Goal: Task Accomplishment & Management: Manage account settings

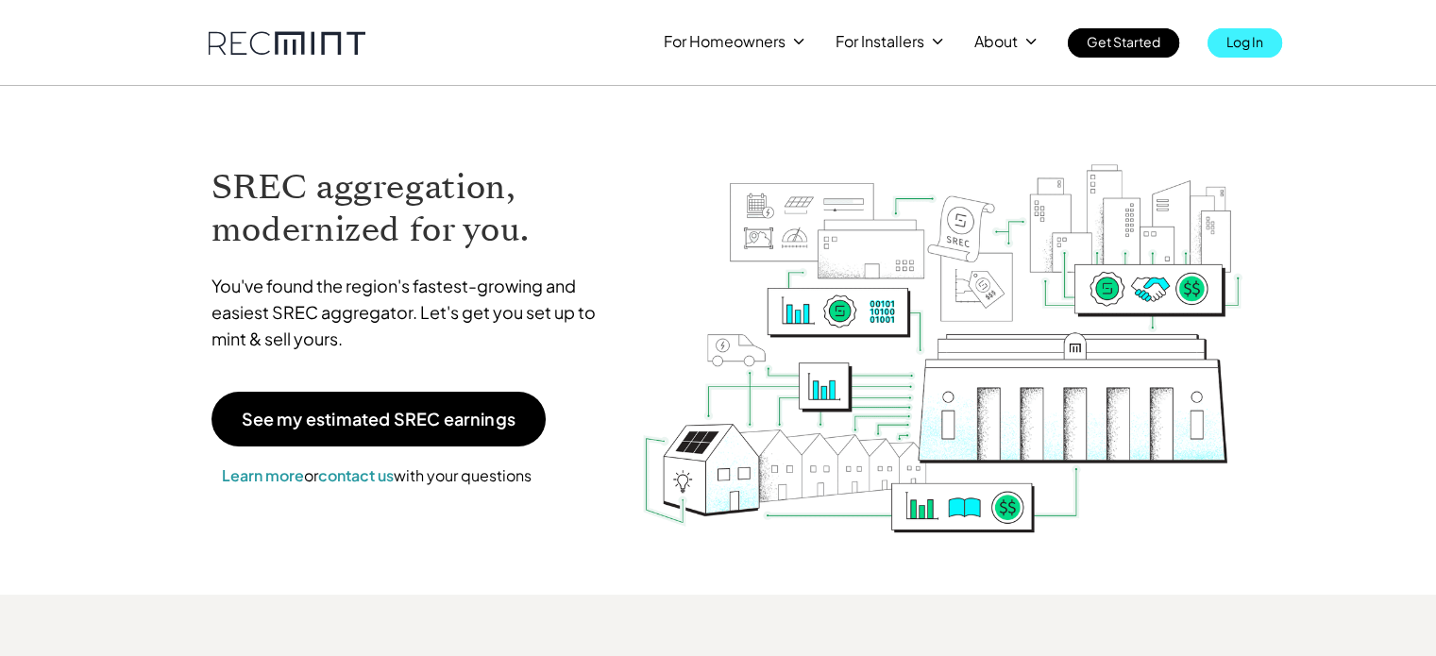
click at [1234, 39] on p "Log In" at bounding box center [1244, 41] width 37 height 26
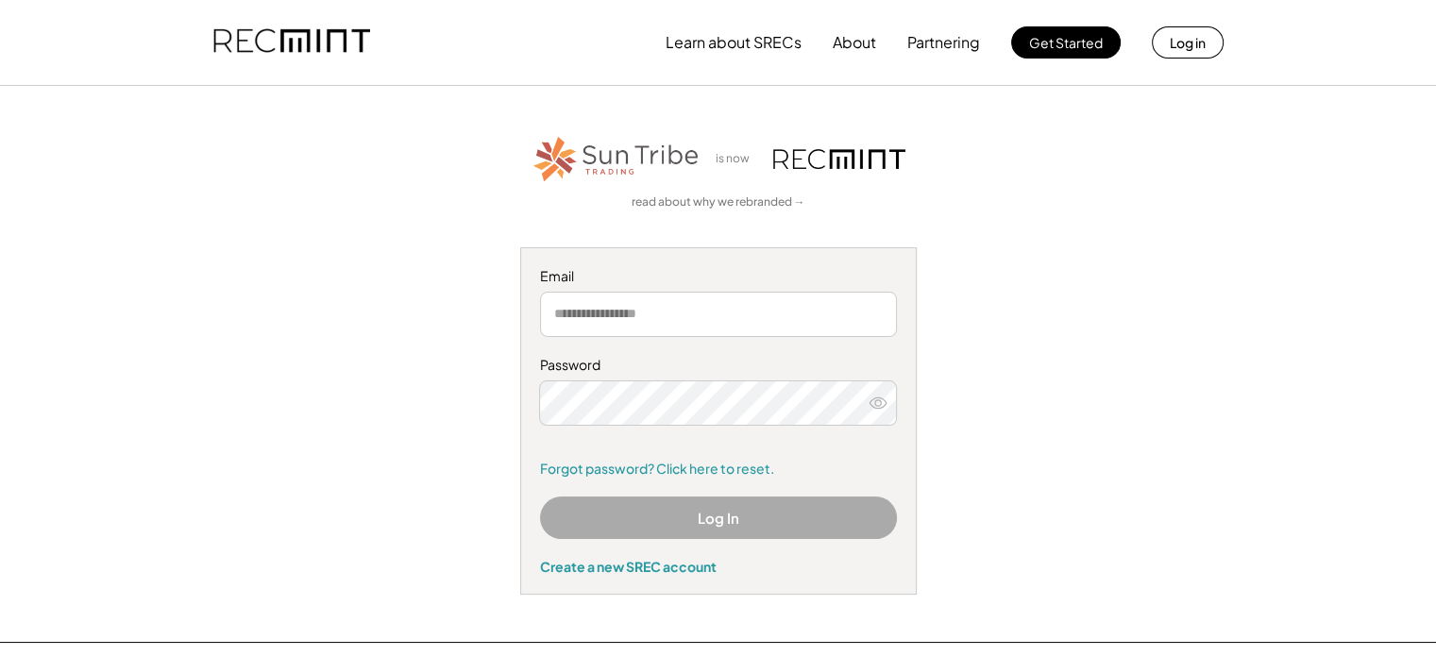
click at [600, 301] on input "email" at bounding box center [718, 314] width 357 height 45
type input "**********"
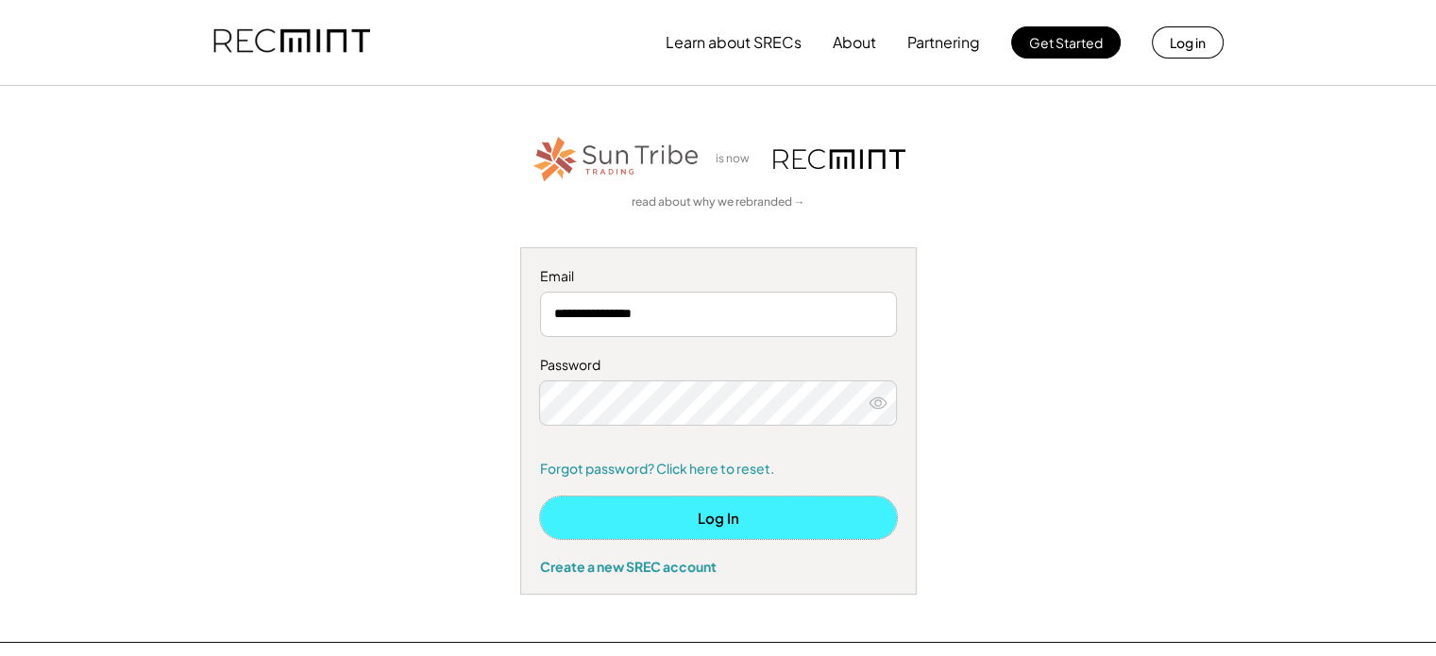
click at [730, 500] on button "Log In" at bounding box center [718, 517] width 357 height 42
